Goal: Find specific page/section: Find specific page/section

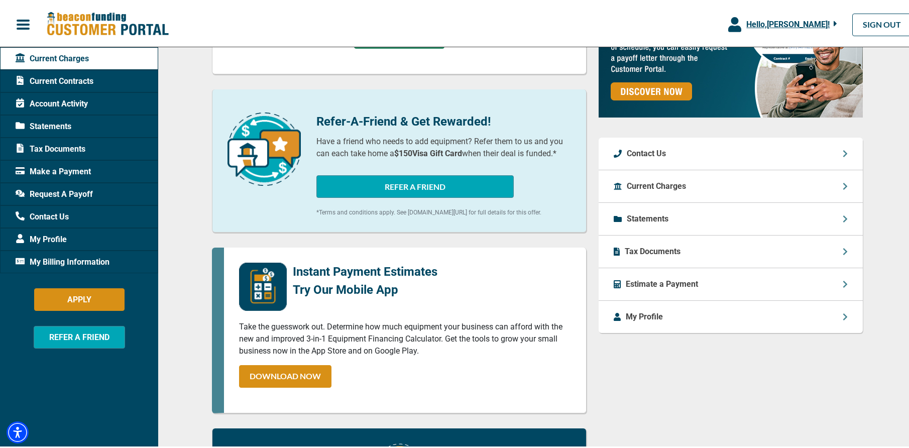
scroll to position [301, 0]
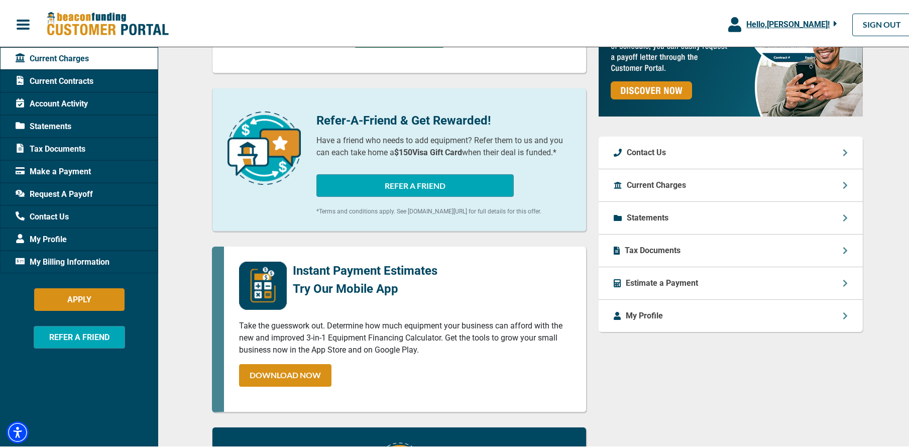
click at [67, 192] on span "Request A Payoff" at bounding box center [54, 192] width 77 height 12
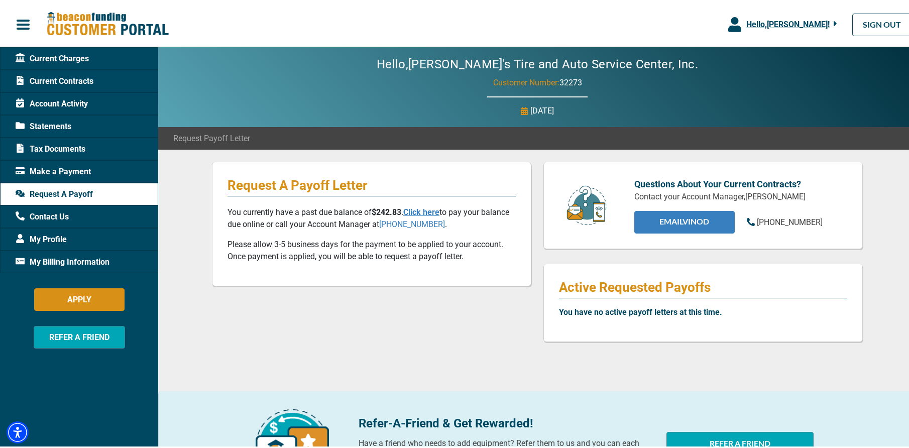
click at [697, 227] on link "EMAIL Vinod" at bounding box center [684, 220] width 100 height 23
click at [51, 124] on span "Statements" at bounding box center [44, 125] width 56 height 12
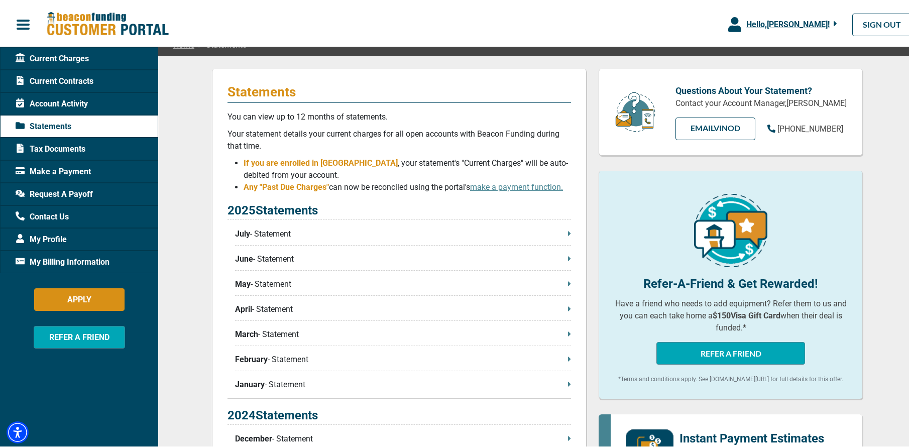
scroll to position [100, 0]
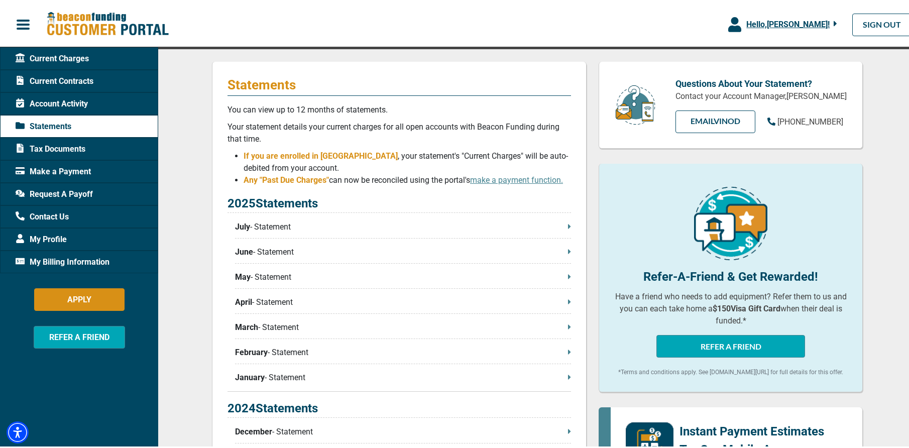
click at [568, 226] on icon at bounding box center [569, 224] width 3 height 5
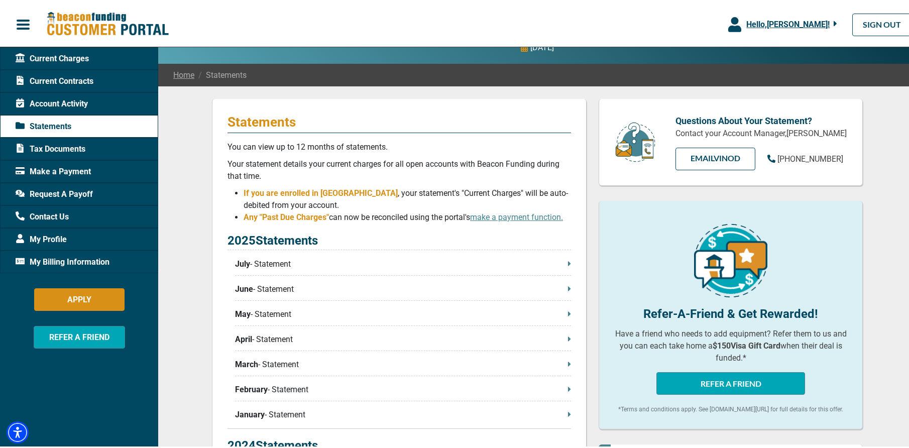
scroll to position [0, 0]
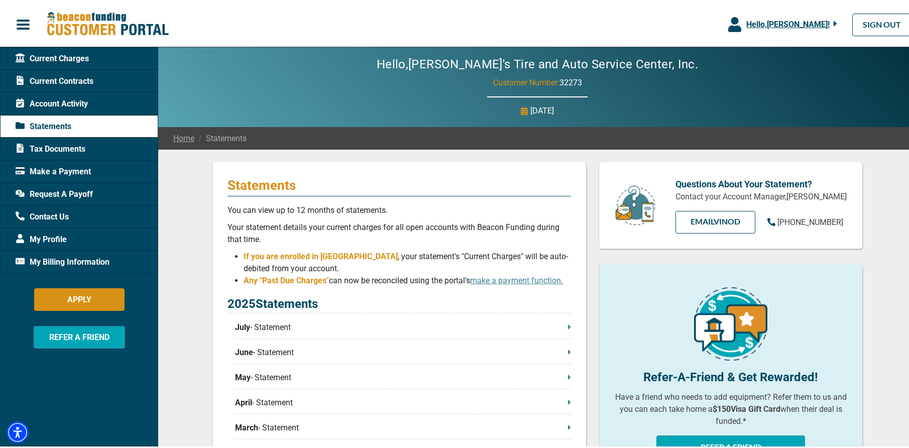
click at [84, 193] on span "Request A Payoff" at bounding box center [54, 192] width 77 height 12
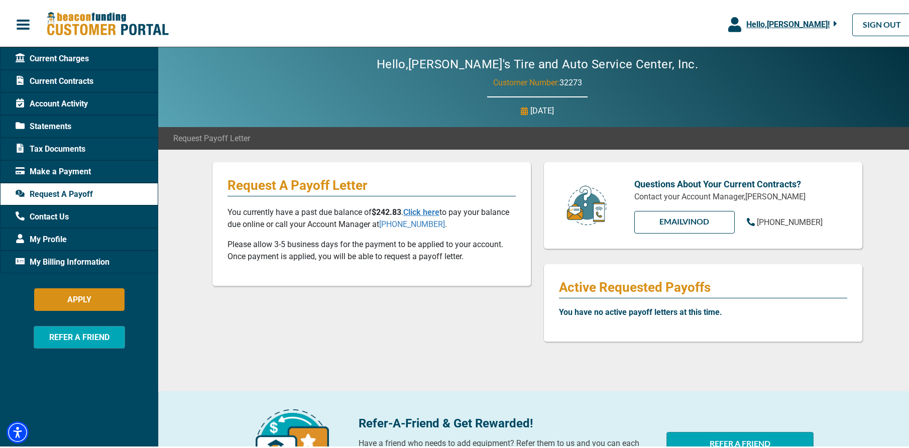
click at [67, 55] on span "Current Charges" at bounding box center [52, 57] width 73 height 12
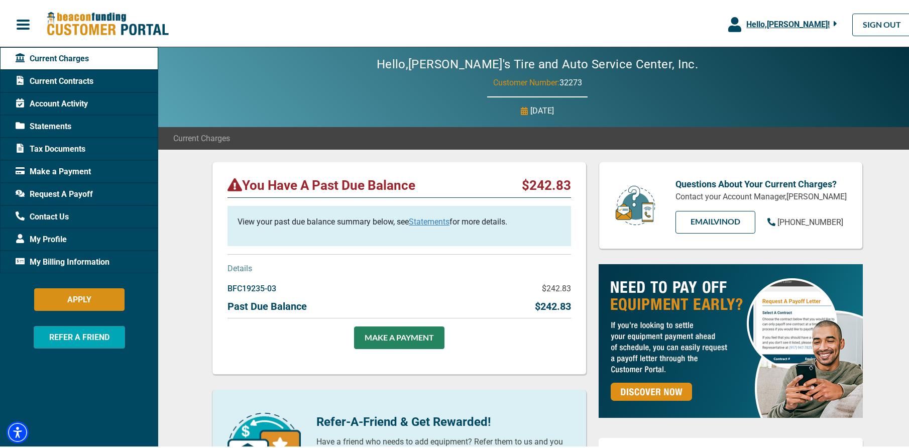
click at [26, 22] on span "button" at bounding box center [23, 22] width 15 height 15
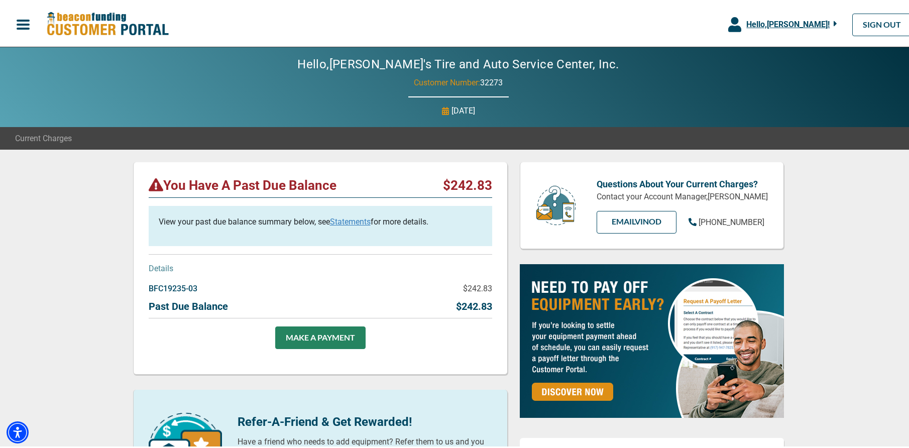
click at [27, 18] on span "button" at bounding box center [23, 22] width 15 height 15
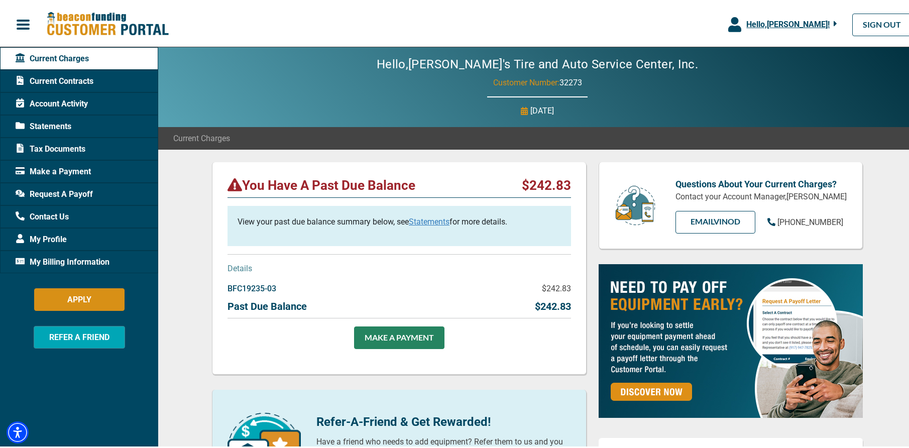
click at [44, 230] on div "My Profile" at bounding box center [79, 237] width 158 height 23
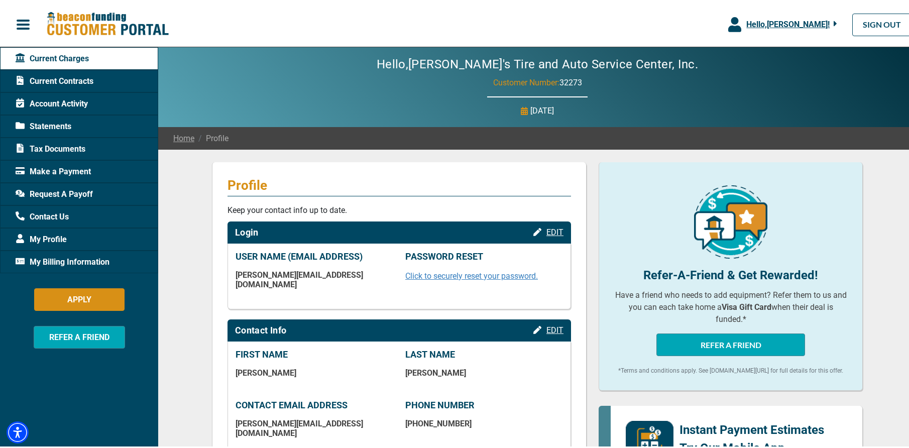
click at [51, 210] on span "Contact Us" at bounding box center [42, 215] width 53 height 12
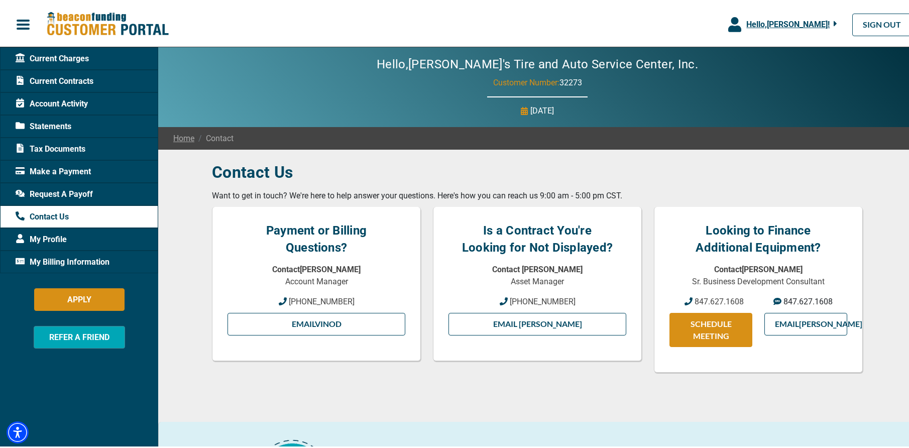
click at [775, 297] on icon at bounding box center [778, 299] width 8 height 7
click at [61, 196] on span "Request A Payoff" at bounding box center [54, 192] width 77 height 12
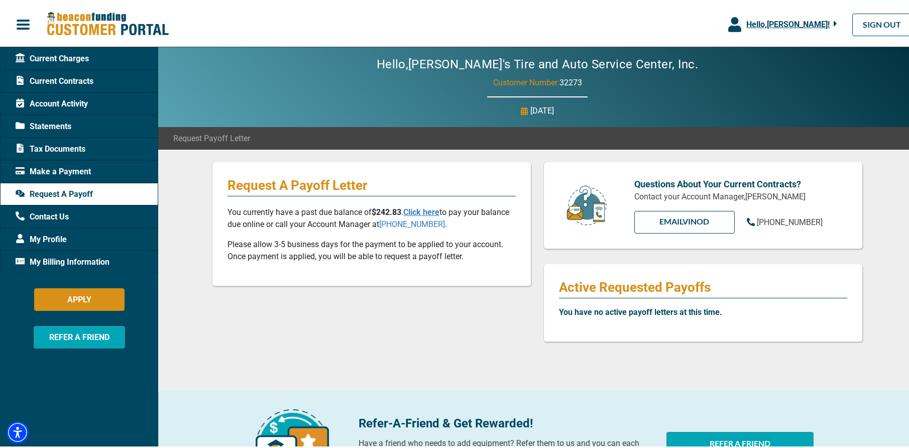
click at [74, 61] on span "Current Charges" at bounding box center [52, 57] width 73 height 12
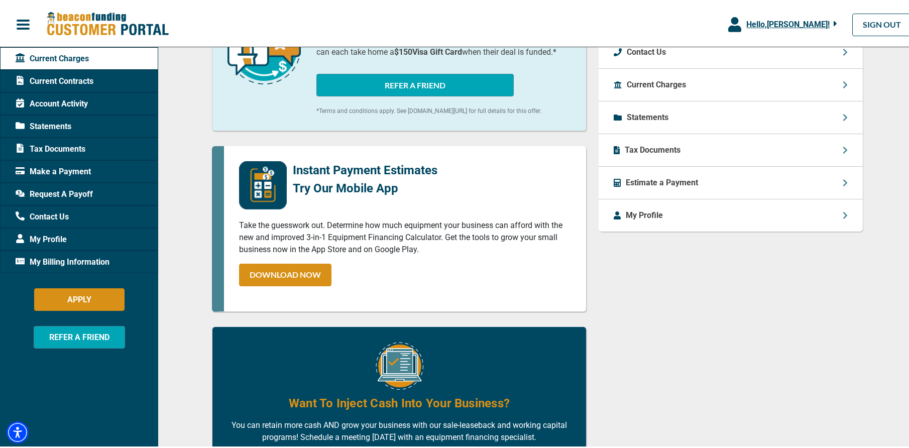
scroll to position [301, 0]
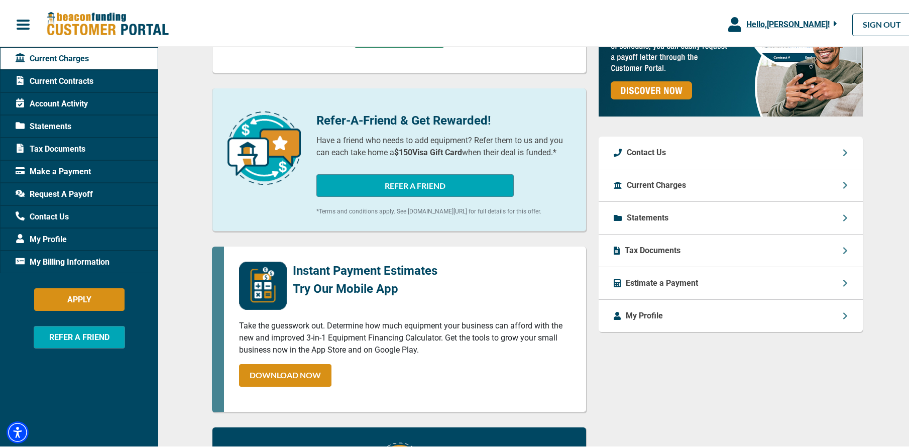
click at [686, 185] on div "Current Charges" at bounding box center [731, 183] width 264 height 33
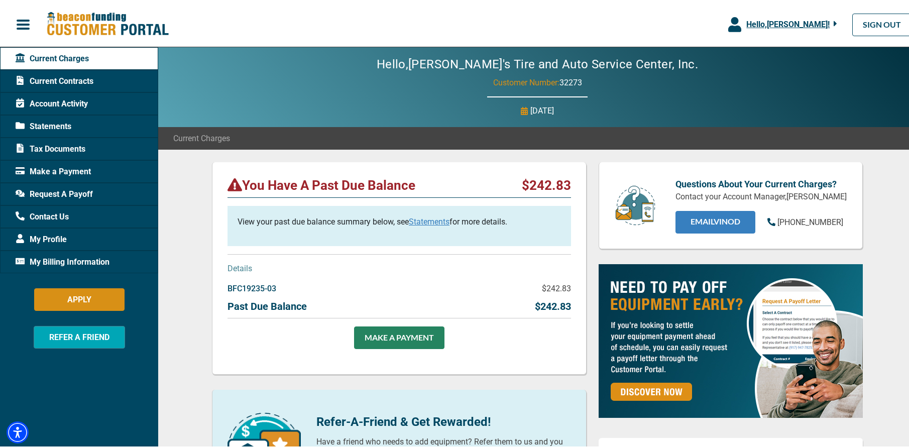
scroll to position [201, 0]
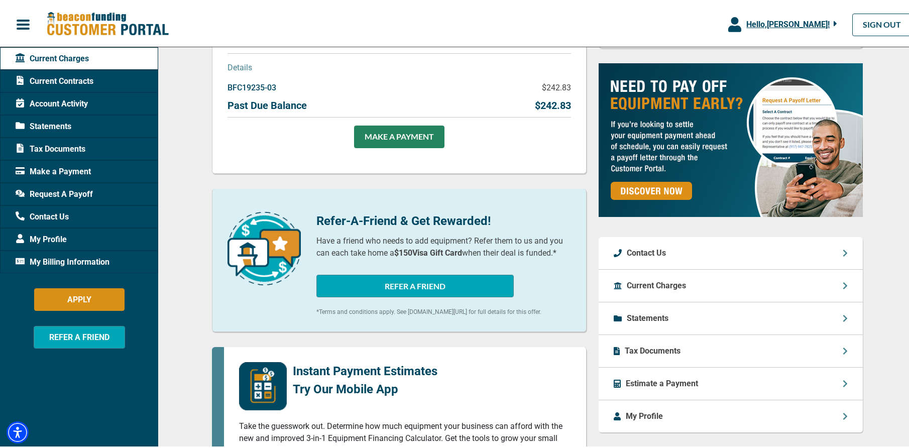
click at [678, 318] on div "Statements" at bounding box center [731, 316] width 264 height 33
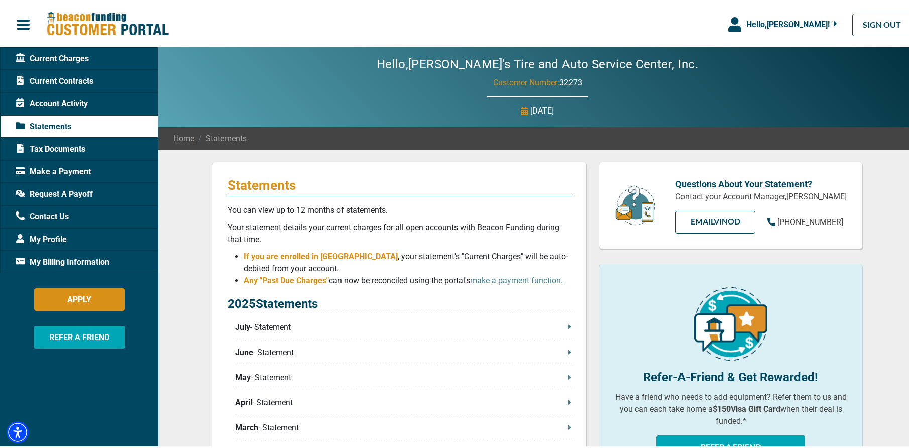
click at [288, 330] on p "July - Statement" at bounding box center [403, 325] width 336 height 12
click at [52, 207] on div "Contact Us" at bounding box center [79, 214] width 158 height 23
